Goal: Transaction & Acquisition: Purchase product/service

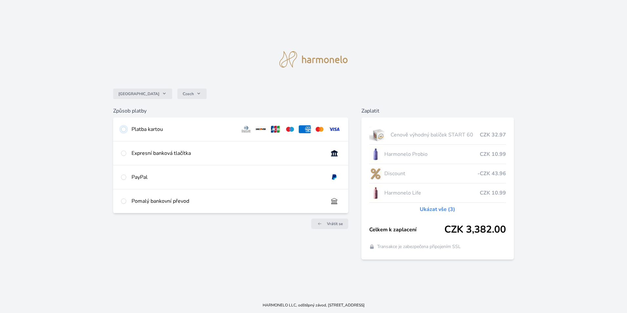
click at [126, 129] on input "radio" at bounding box center [123, 129] width 5 height 5
radio input "true"
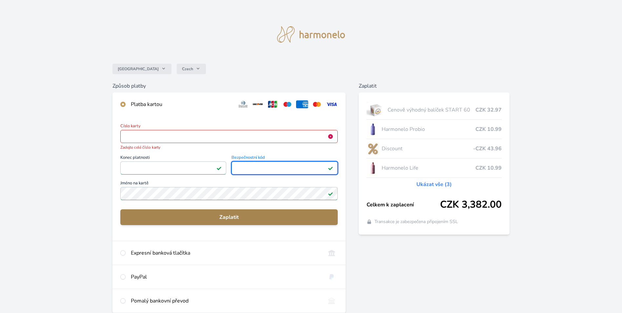
click at [215, 219] on span "Zaplatit" at bounding box center [229, 217] width 207 height 8
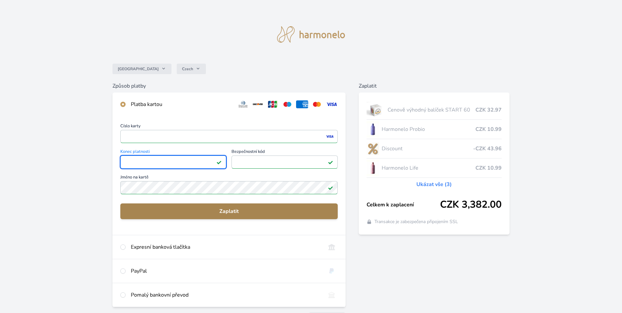
click at [230, 213] on span "Zaplatit" at bounding box center [229, 211] width 207 height 8
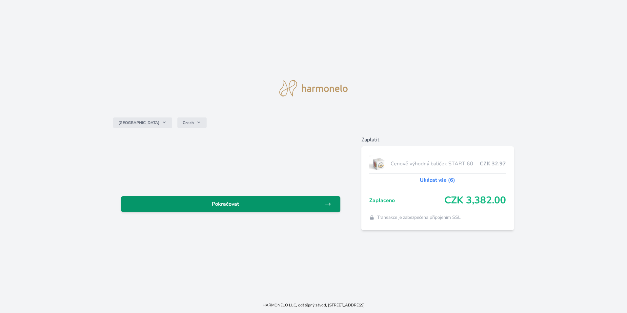
click at [312, 200] on span "Pokračovat" at bounding box center [225, 204] width 198 height 8
